Goal: Task Accomplishment & Management: Complete application form

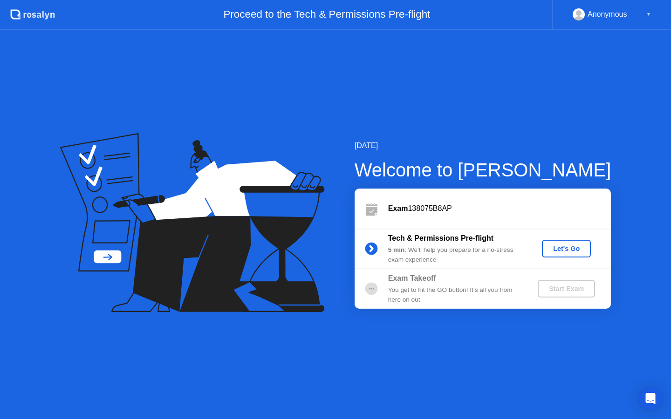
click at [433, 137] on div "[DATE] Welcome to [PERSON_NAME] Exam 138075B8AP Tech & Permissions Pre-flight 5…" at bounding box center [335, 225] width 671 height 390
click at [568, 251] on div "Let's Go" at bounding box center [566, 248] width 41 height 7
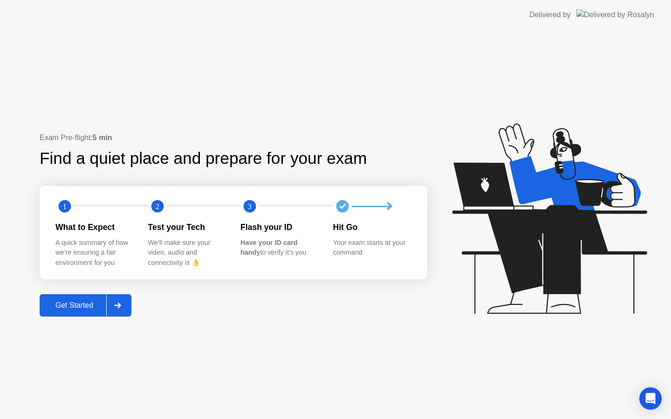
click at [85, 299] on button "Get Started" at bounding box center [86, 305] width 92 height 22
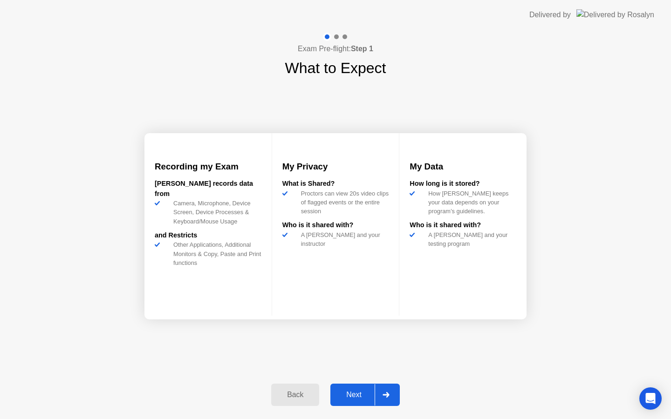
click at [358, 399] on div "Next" at bounding box center [353, 395] width 41 height 8
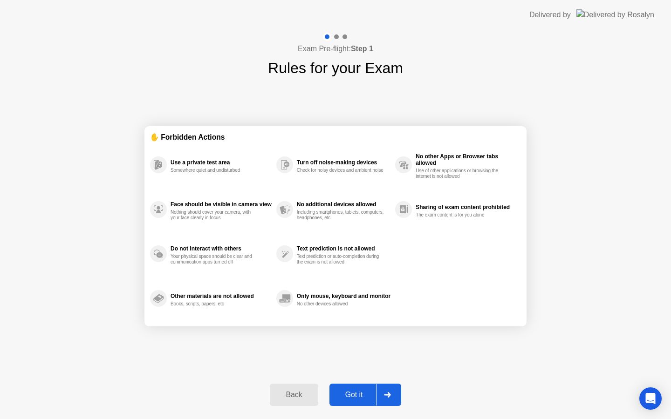
click at [358, 399] on div "Got it" at bounding box center [354, 395] width 44 height 8
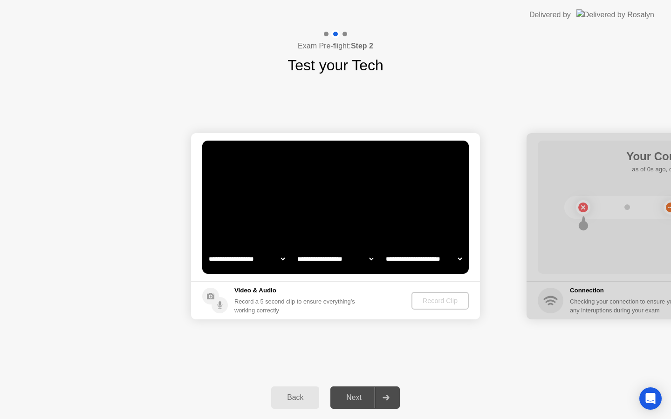
select select "**********"
select select "*******"
click at [468, 112] on div "**********" at bounding box center [335, 226] width 671 height 300
click at [453, 302] on div "Record Clip" at bounding box center [441, 300] width 50 height 7
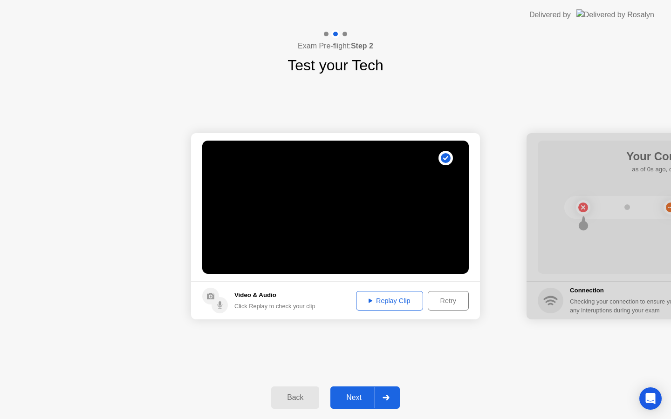
click at [391, 305] on div "Replay Clip" at bounding box center [389, 300] width 61 height 7
click at [362, 395] on div "Next" at bounding box center [353, 398] width 41 height 8
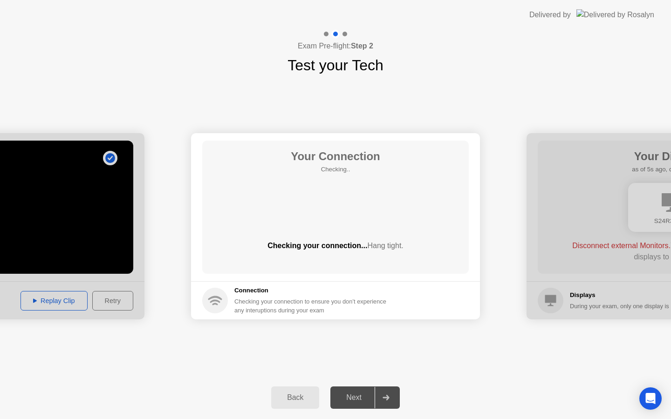
click at [409, 199] on div "Your Connection Checking.. Checking your connection... Hang tight." at bounding box center [335, 207] width 267 height 133
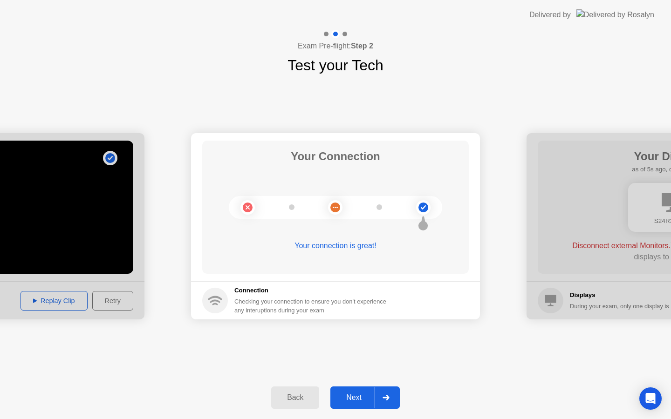
click at [356, 383] on div "Back Next" at bounding box center [335, 397] width 671 height 43
click at [354, 397] on div "Next" at bounding box center [353, 398] width 41 height 8
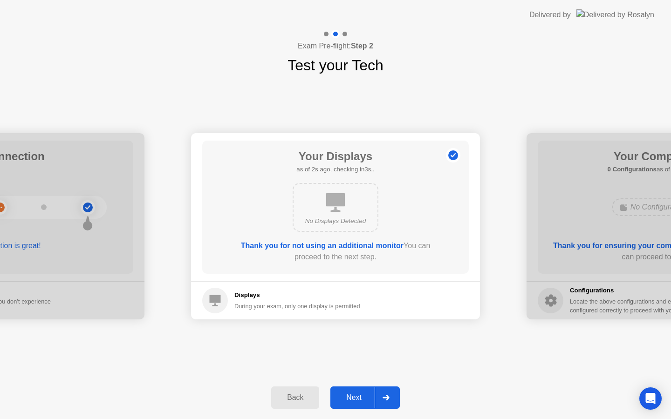
click at [358, 398] on div "Next" at bounding box center [353, 398] width 41 height 8
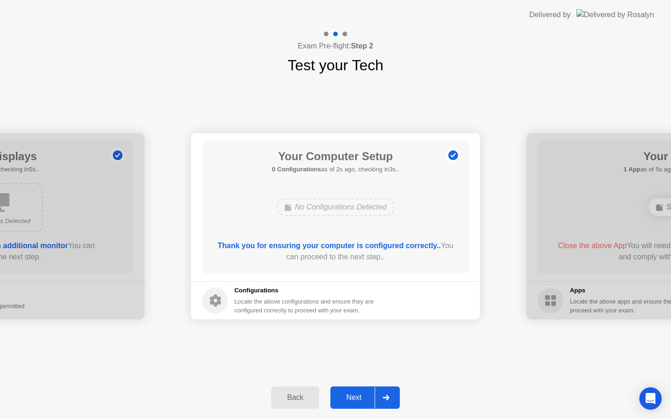
click at [353, 394] on div "Next" at bounding box center [353, 398] width 41 height 8
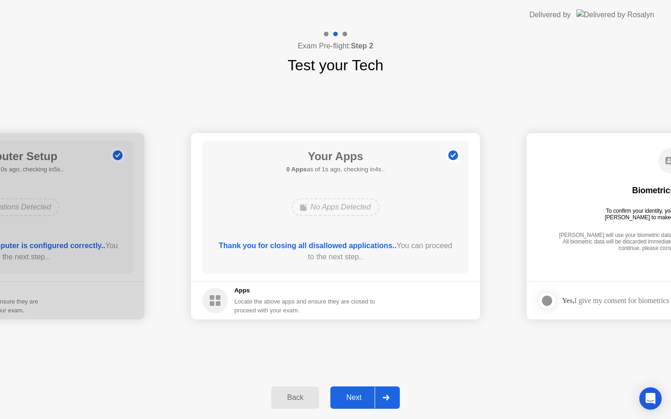
click at [349, 397] on div "Next" at bounding box center [353, 398] width 41 height 8
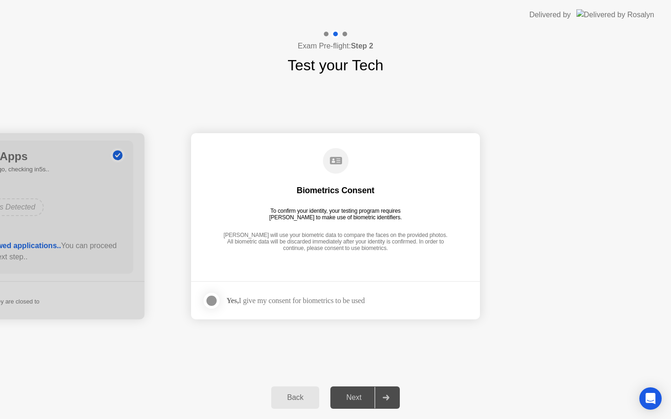
click at [208, 296] on div at bounding box center [211, 300] width 11 height 11
click at [355, 397] on div "Next" at bounding box center [353, 398] width 41 height 8
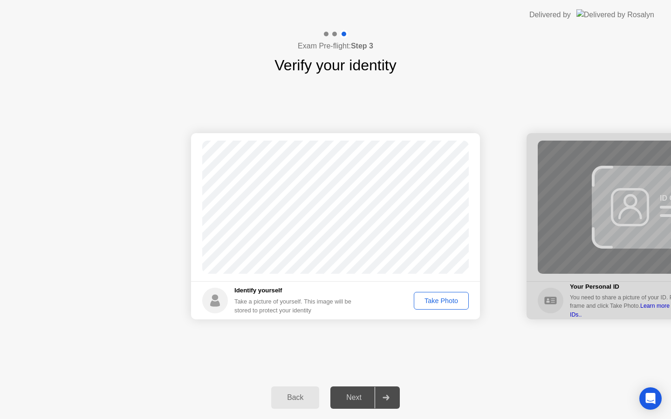
click at [442, 300] on div "Take Photo" at bounding box center [441, 300] width 48 height 7
click at [355, 394] on div "Next" at bounding box center [353, 398] width 41 height 8
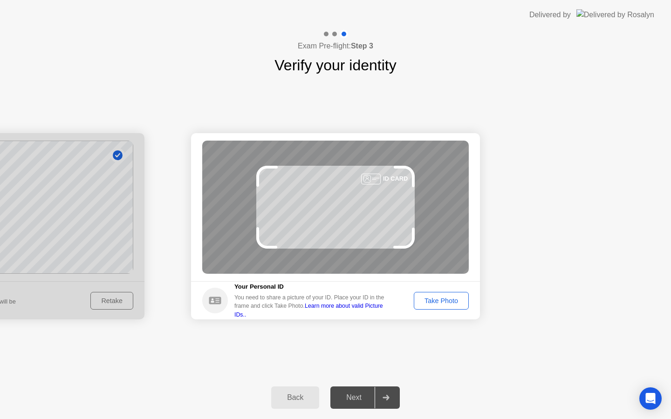
click at [445, 297] on div "Take Photo" at bounding box center [441, 300] width 48 height 7
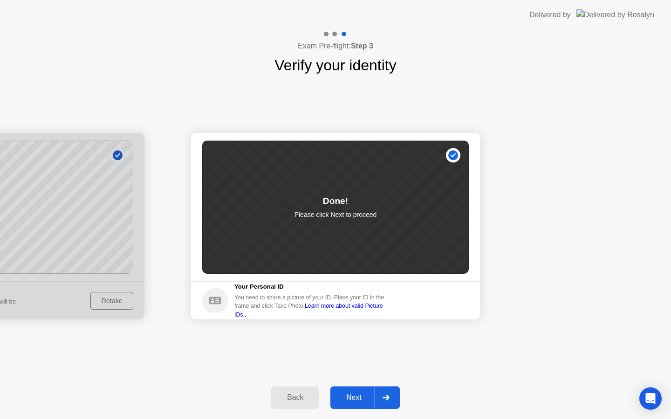
click at [343, 395] on div "Next" at bounding box center [353, 398] width 41 height 8
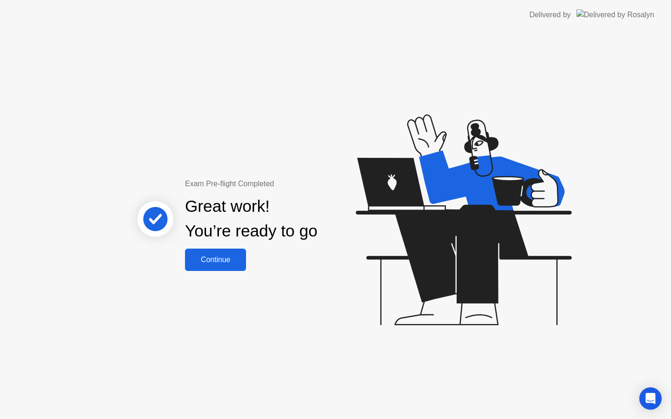
click at [225, 252] on button "Continue" at bounding box center [215, 260] width 61 height 22
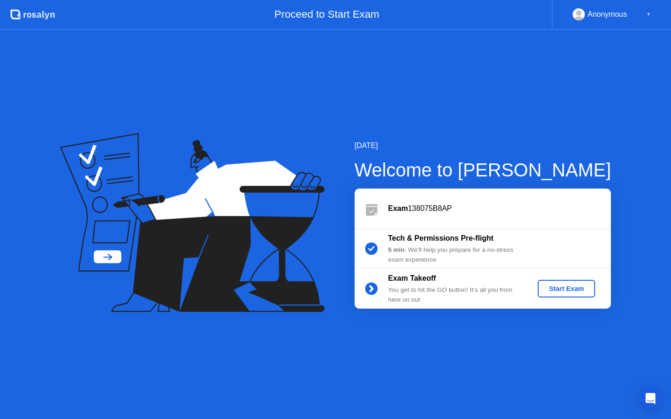
click at [562, 287] on div "Start Exam" at bounding box center [566, 288] width 50 height 7
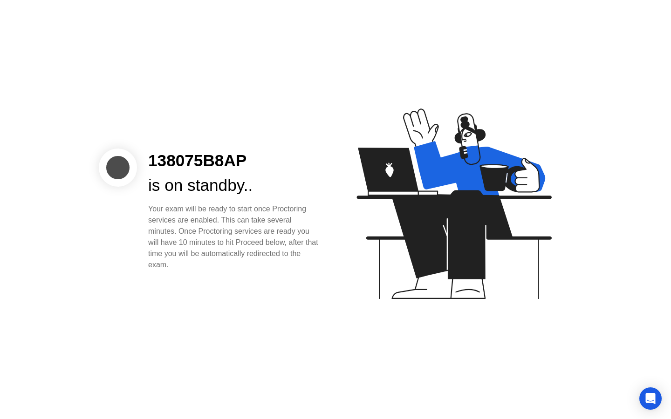
click at [322, 327] on div "138075B8AP is on standby.. Your exam will be ready to start once Proctoring ser…" at bounding box center [335, 209] width 671 height 419
click at [275, 320] on div "138075B8AP is on standby.. Your exam will be ready to start once Proctoring ser…" at bounding box center [335, 209] width 671 height 419
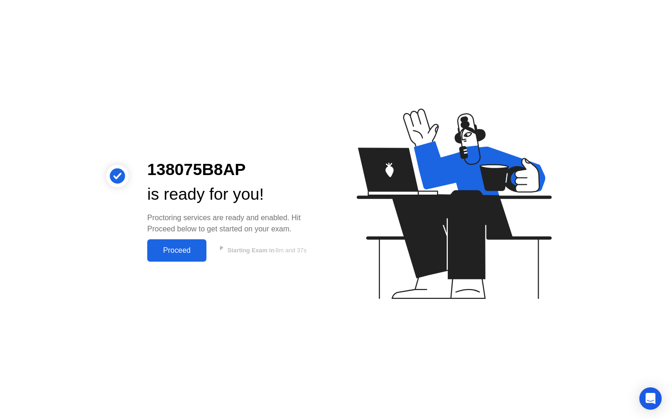
click at [181, 255] on div "Proceed" at bounding box center [177, 250] width 54 height 8
